Goal: Information Seeking & Learning: Learn about a topic

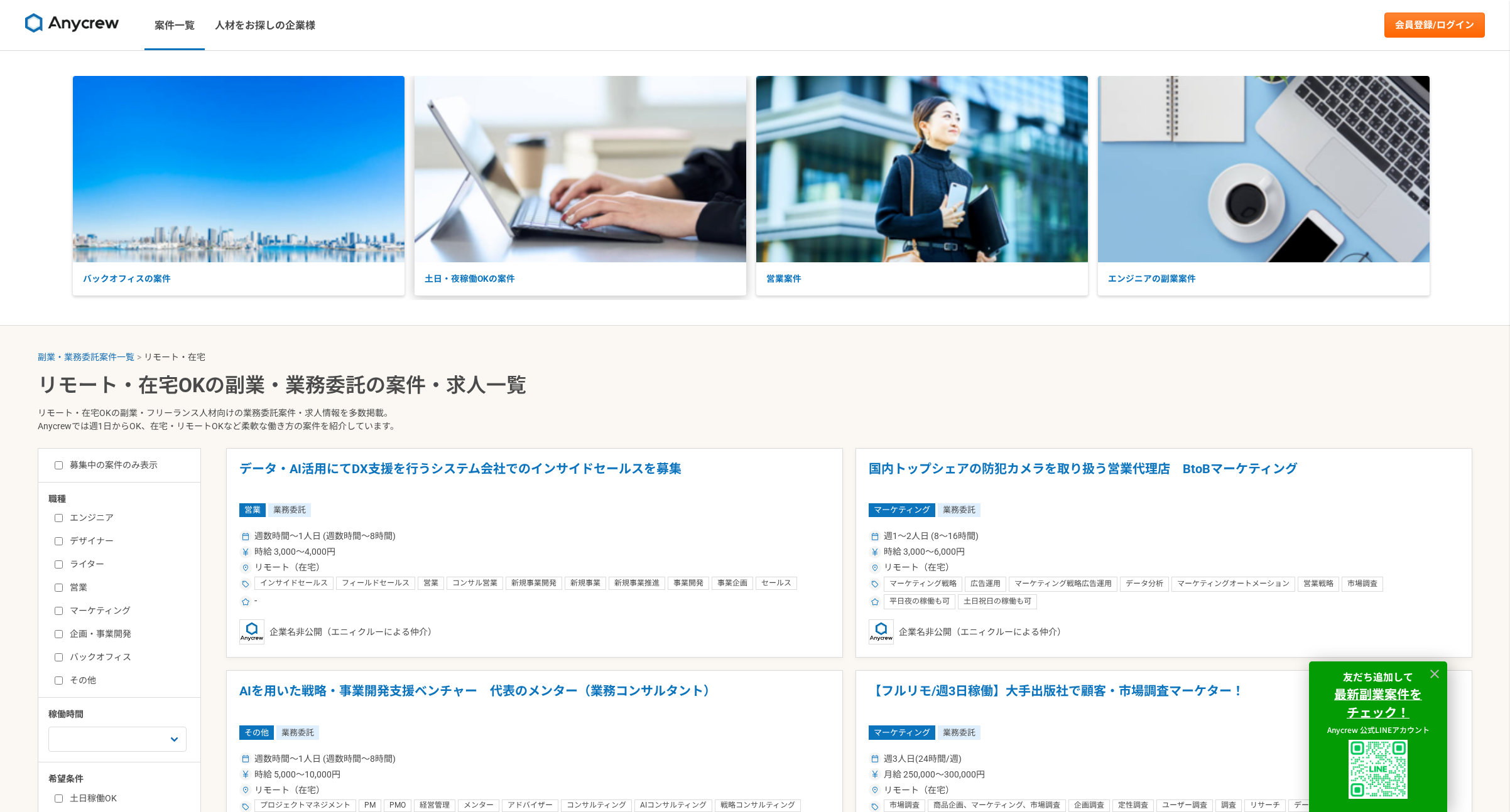
click at [563, 284] on p "土日・夜稼働OKの案件" at bounding box center [580, 278] width 331 height 33
click at [177, 18] on link "案件一覧" at bounding box center [174, 25] width 60 height 50
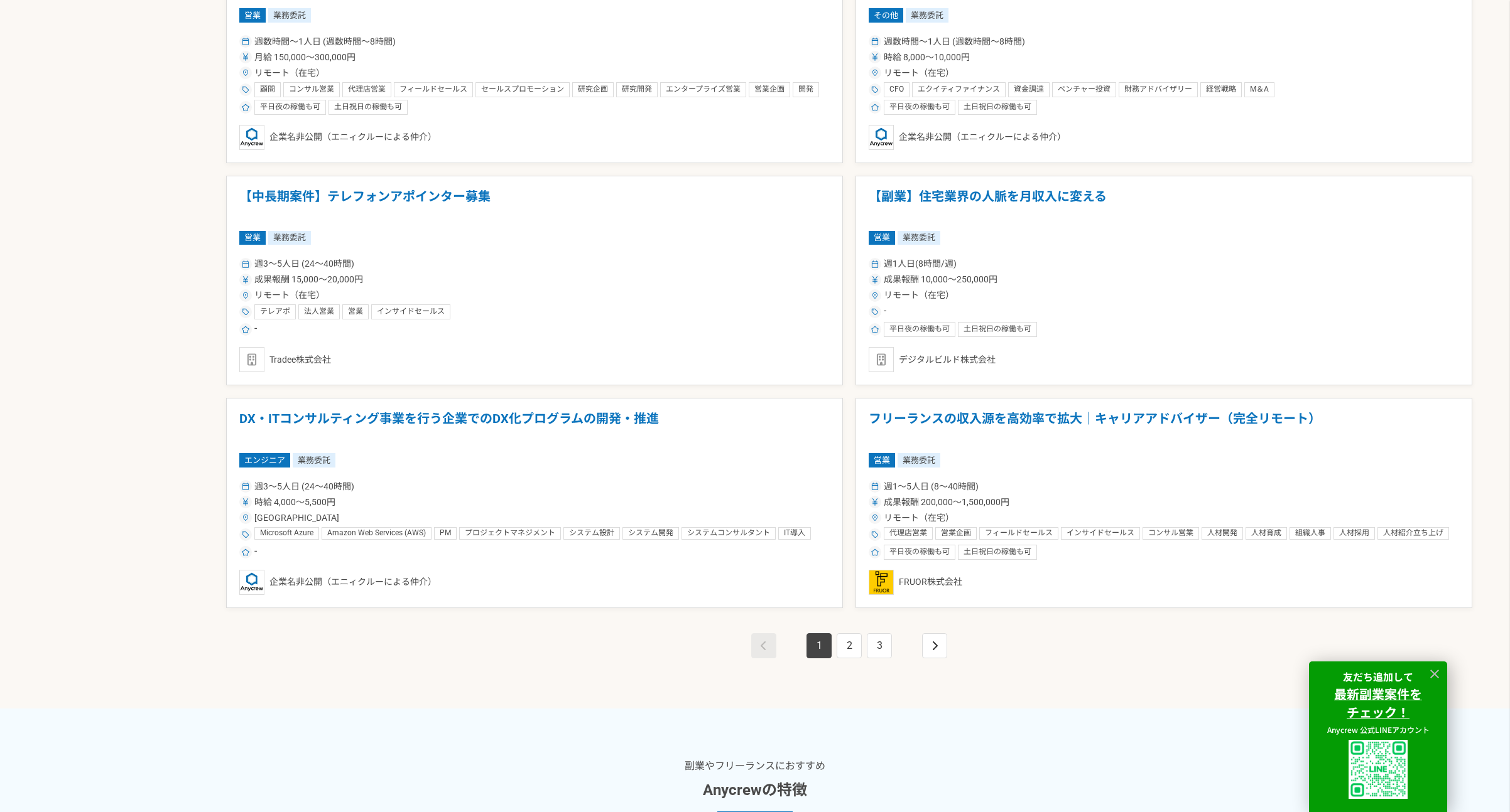
scroll to position [1572, 0]
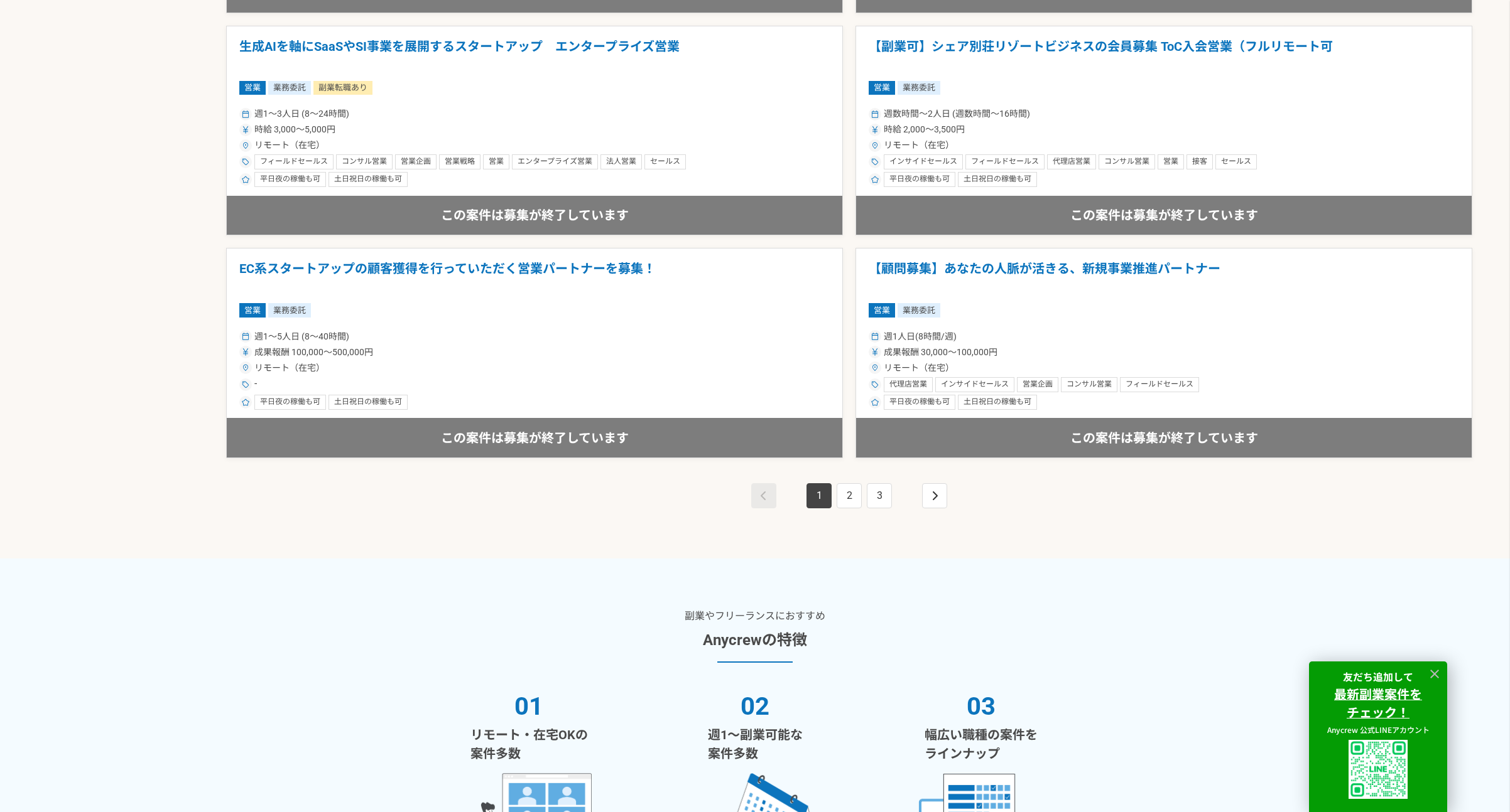
scroll to position [2327, 0]
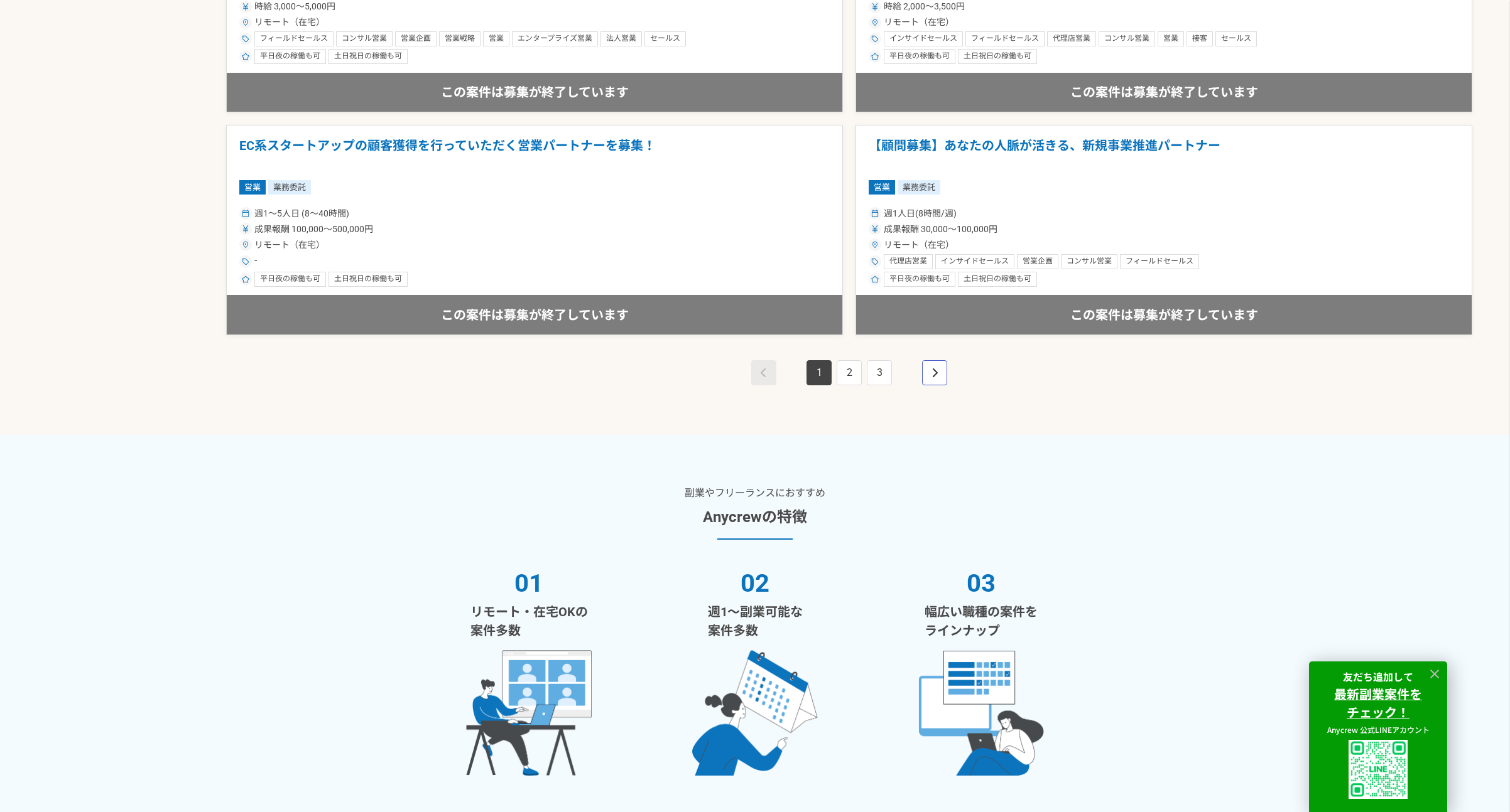
click at [943, 362] on link "pagination" at bounding box center [934, 372] width 25 height 25
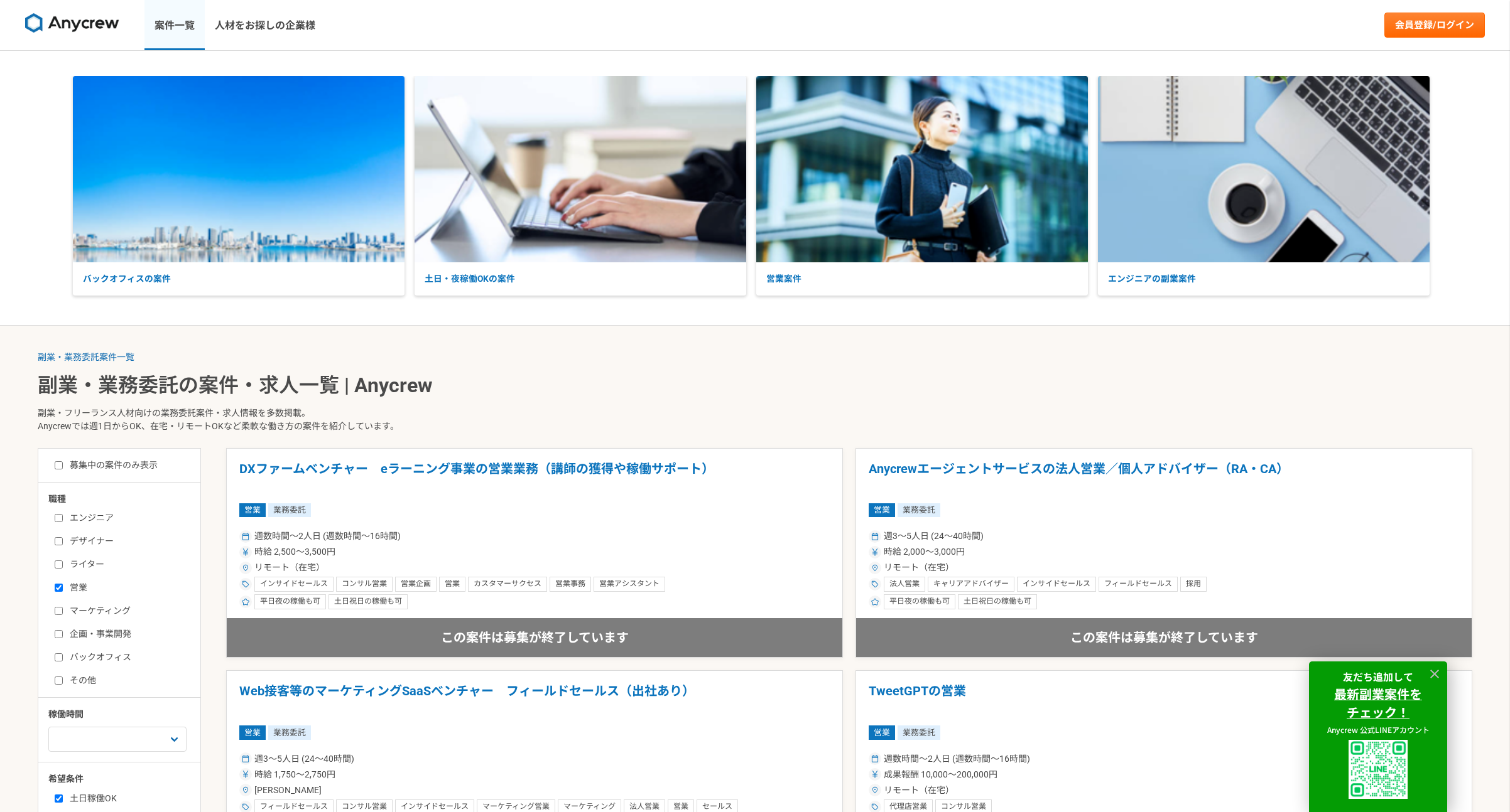
click at [174, 15] on link "案件一覧" at bounding box center [174, 25] width 60 height 50
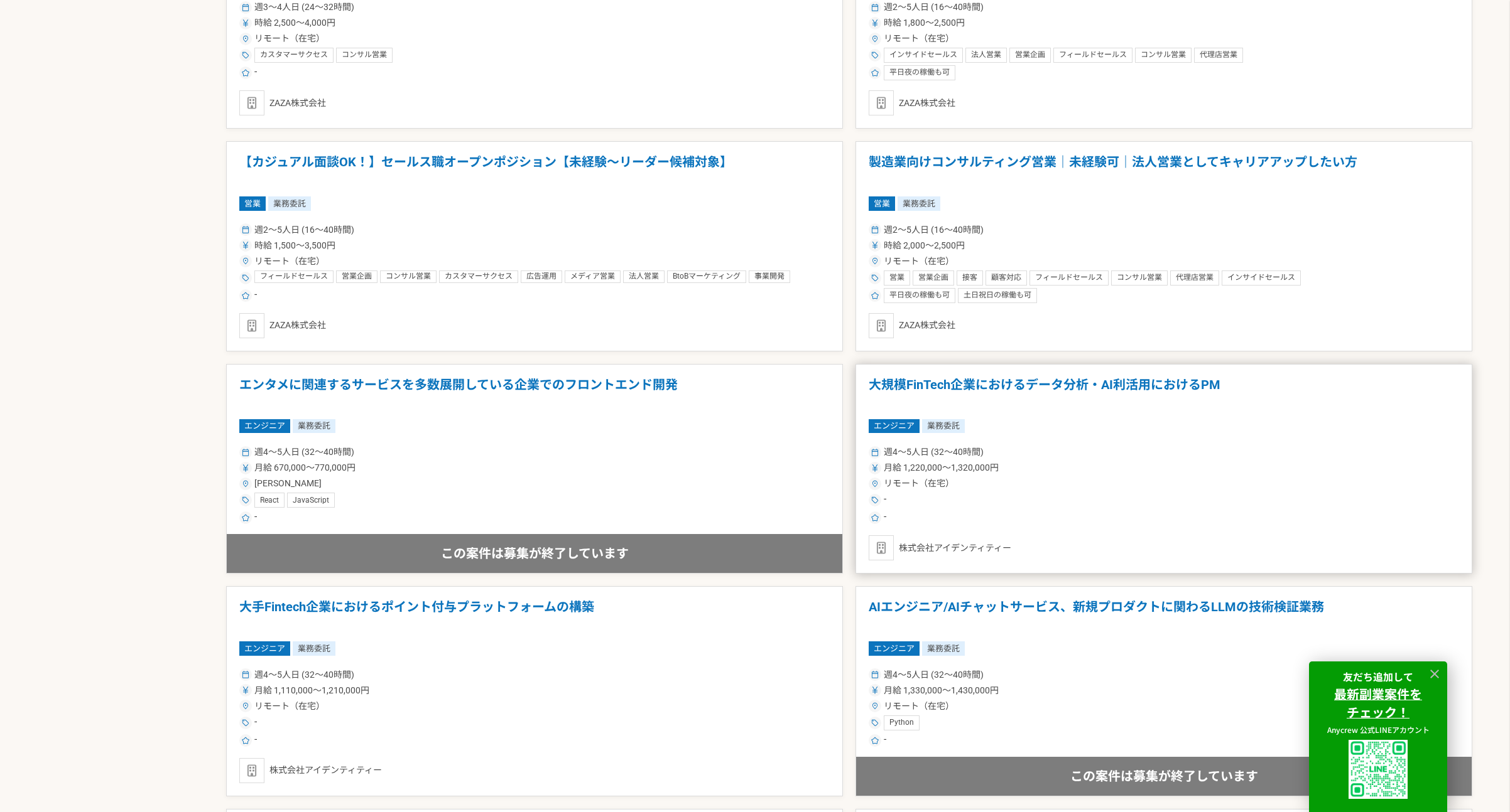
scroll to position [1201, 0]
